Goal: Navigation & Orientation: Find specific page/section

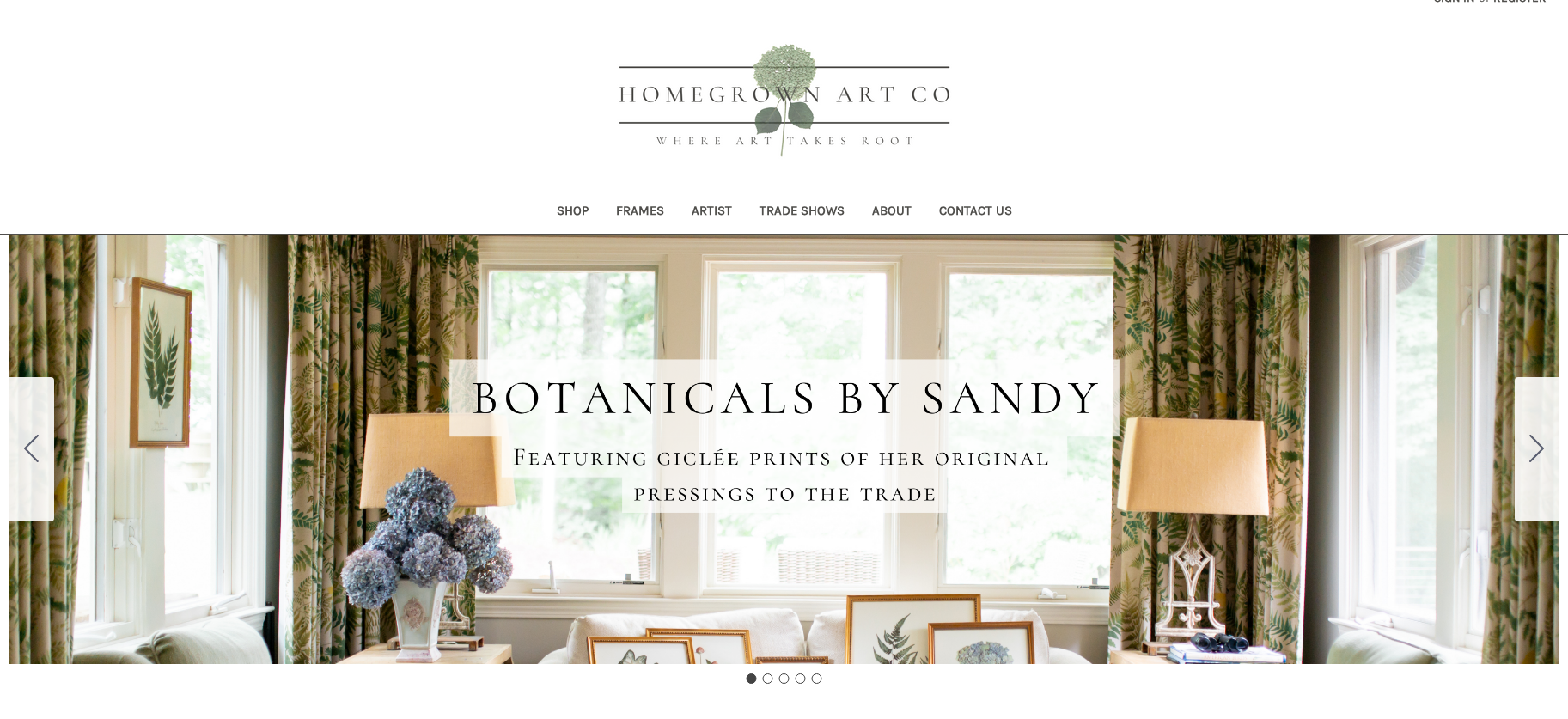
scroll to position [21, 0]
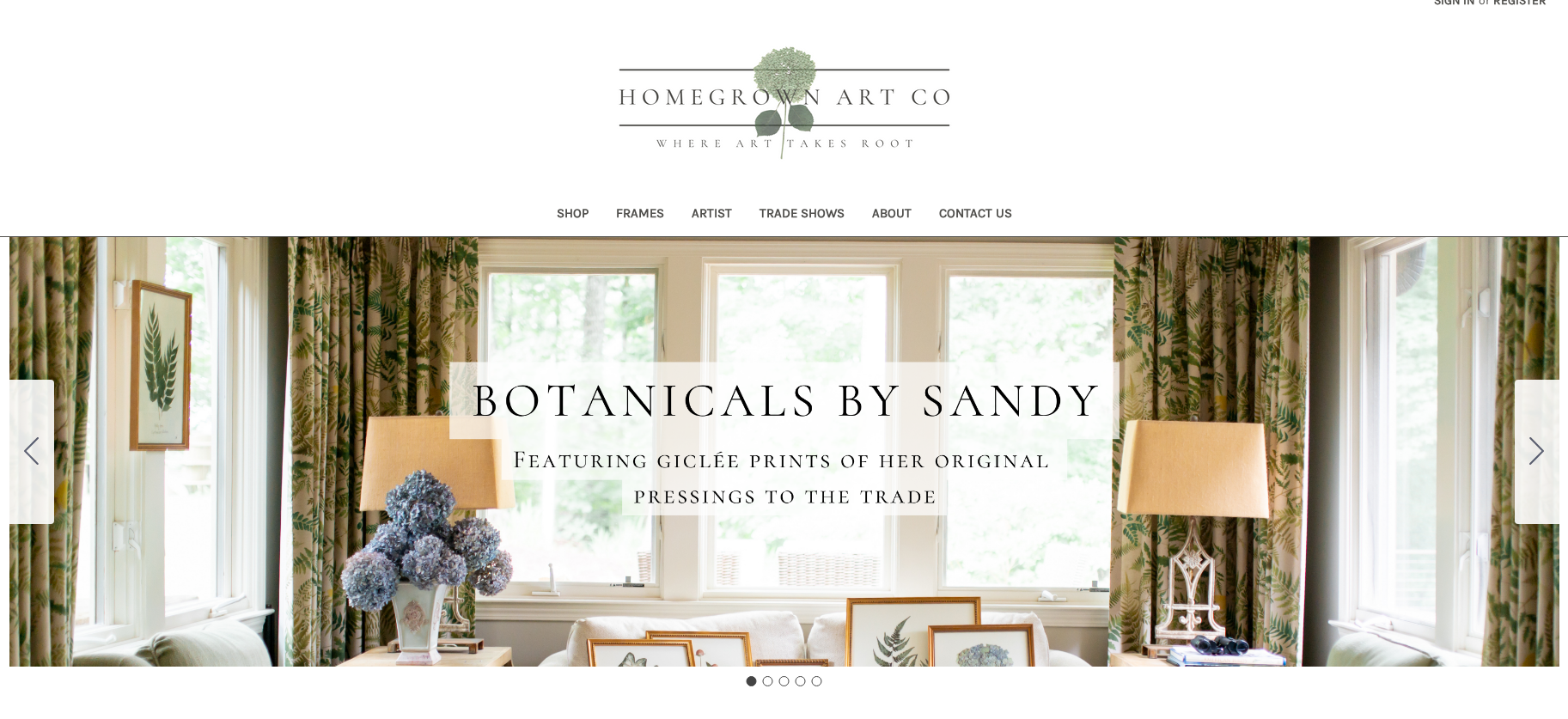
drag, startPoint x: 1575, startPoint y: 144, endPoint x: 1552, endPoint y: 149, distance: 23.5
click at [571, 213] on link "Shop" at bounding box center [572, 215] width 60 height 43
